Goal: Find specific page/section: Find specific page/section

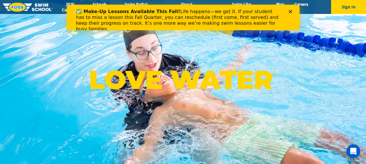
click at [292, 11] on div "Close" at bounding box center [291, 11] width 6 height 3
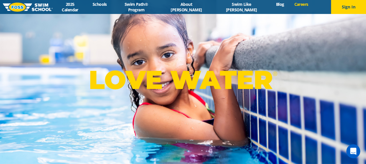
click at [292, 7] on link "Careers" at bounding box center [301, 4] width 24 height 6
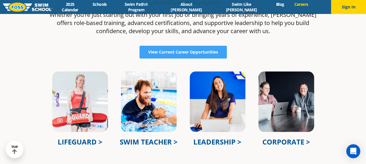
scroll to position [182, 0]
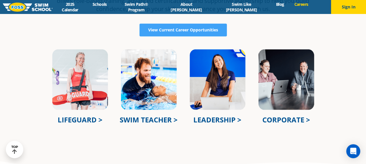
click at [153, 91] on img at bounding box center [148, 80] width 57 height 62
